Goal: Task Accomplishment & Management: Use online tool/utility

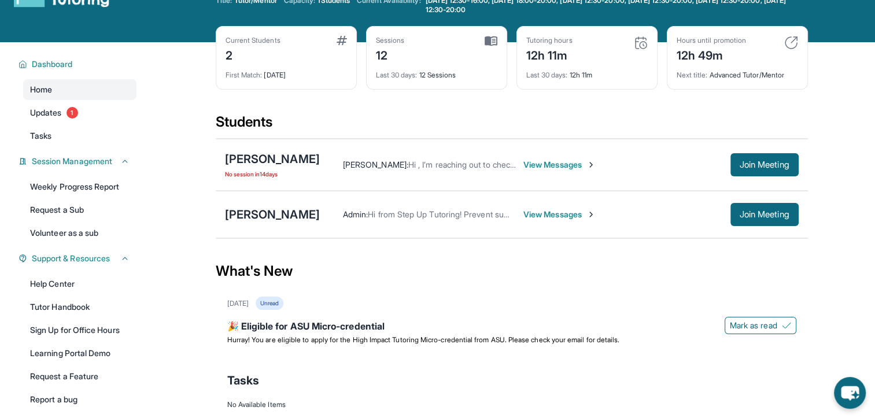
scroll to position [92, 0]
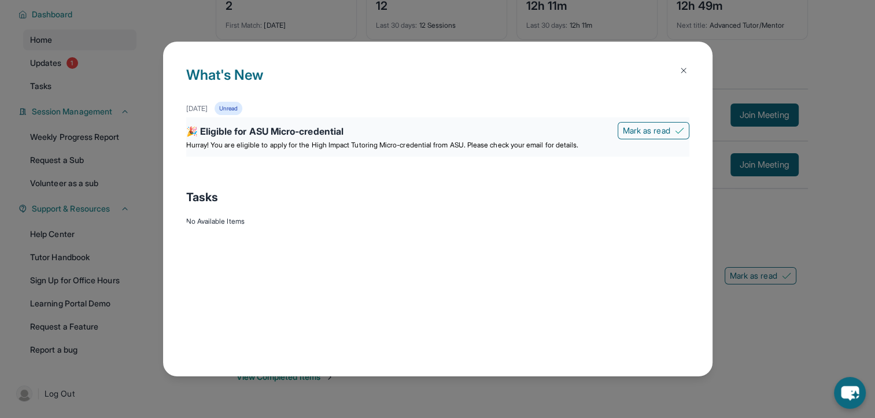
click at [430, 133] on div "🎉 Eligible for ASU Micro-credential" at bounding box center [437, 132] width 503 height 16
click at [383, 152] on div "🎉 Eligible for ASU Micro-credential [PERSON_NAME] as read Hurray! You are eligi…" at bounding box center [437, 136] width 503 height 39
click at [680, 61] on button at bounding box center [683, 70] width 23 height 23
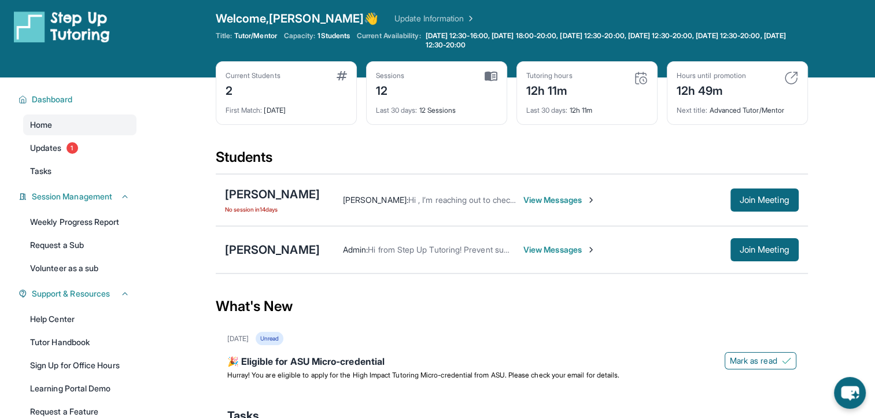
scroll to position [0, 0]
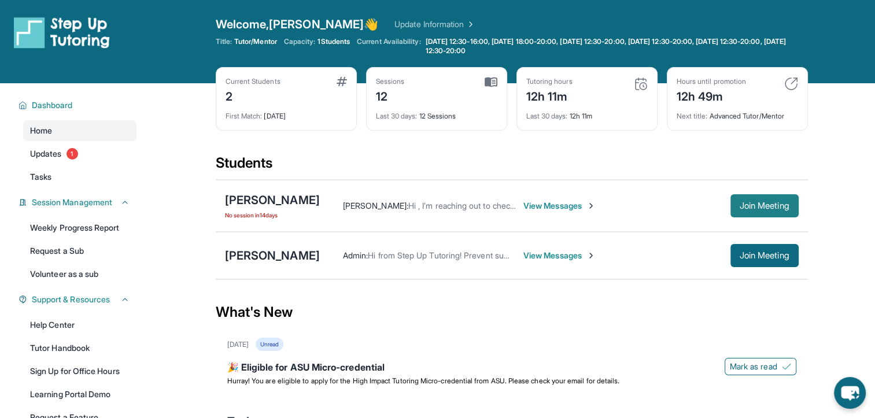
click at [762, 205] on span "Join Meeting" at bounding box center [765, 205] width 50 height 7
click at [66, 149] on link "Updates 1" at bounding box center [79, 153] width 113 height 21
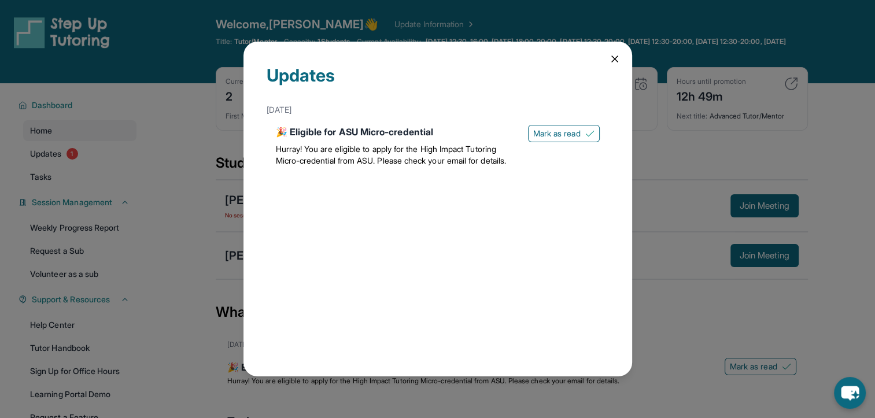
click at [617, 53] on icon at bounding box center [615, 59] width 12 height 12
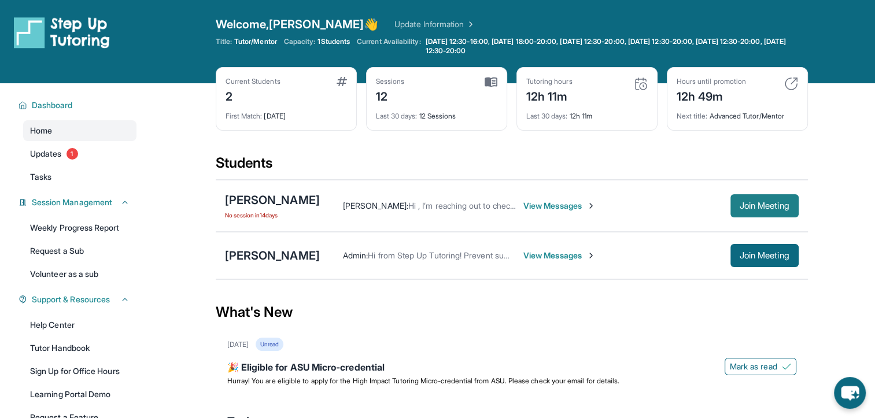
click at [755, 205] on span "Join Meeting" at bounding box center [765, 205] width 50 height 7
click at [66, 156] on link "Updates 1" at bounding box center [79, 153] width 113 height 21
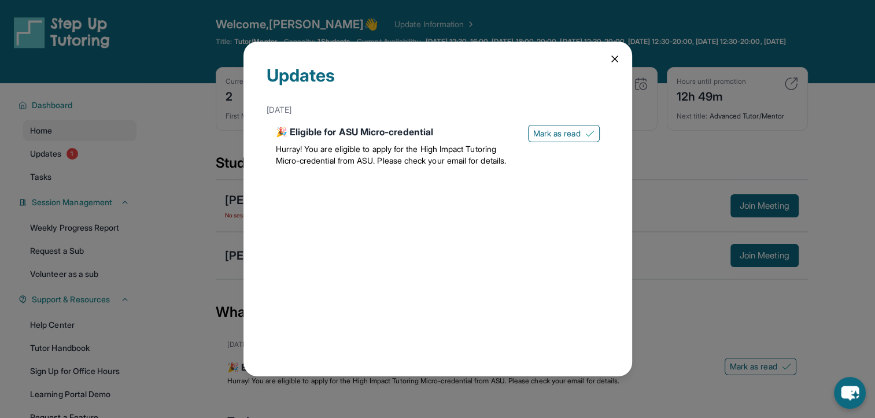
click at [614, 53] on icon at bounding box center [615, 59] width 12 height 12
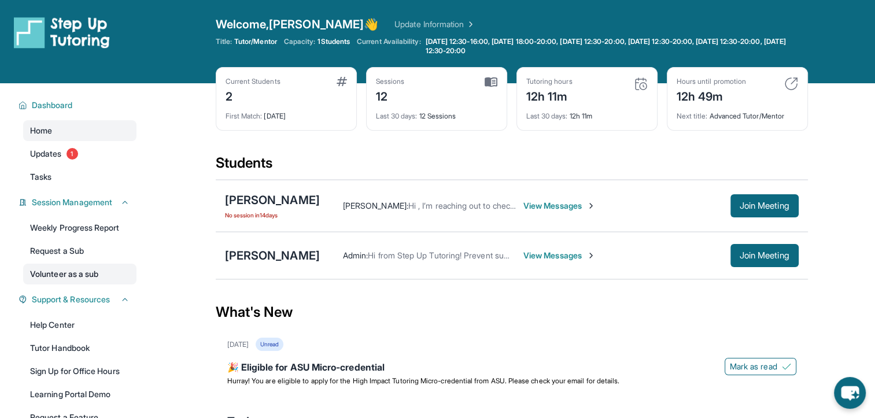
click at [113, 275] on link "Volunteer as a sub" at bounding box center [79, 274] width 113 height 21
